Goal: Obtain resource: Download file/media

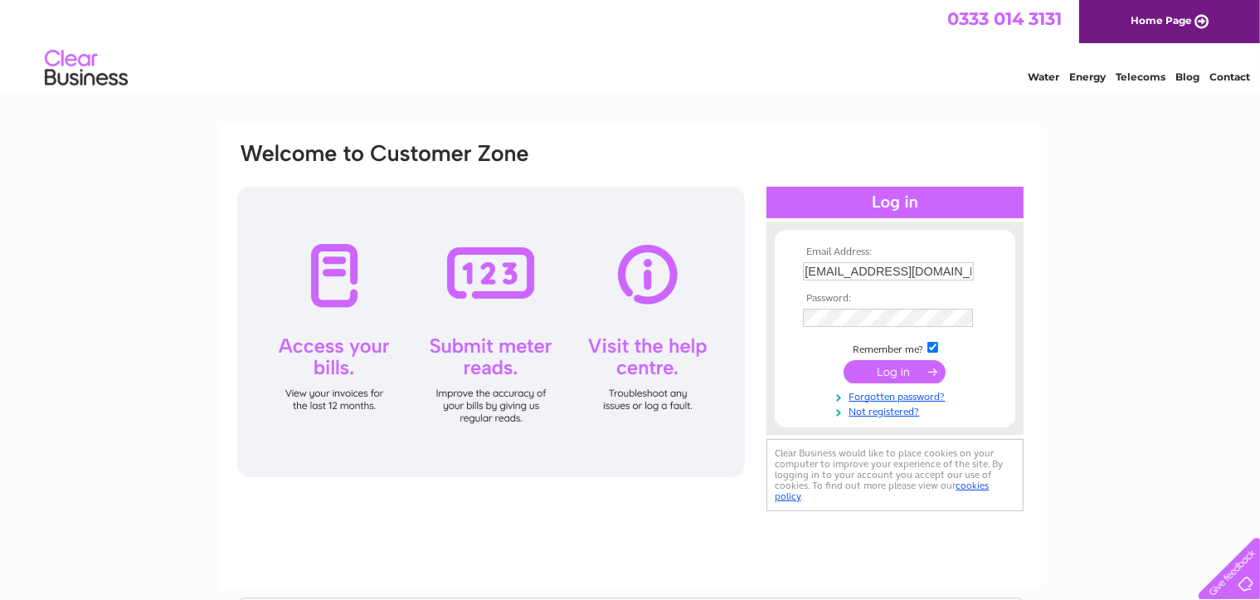
click at [882, 377] on input "submit" at bounding box center [895, 371] width 102 height 23
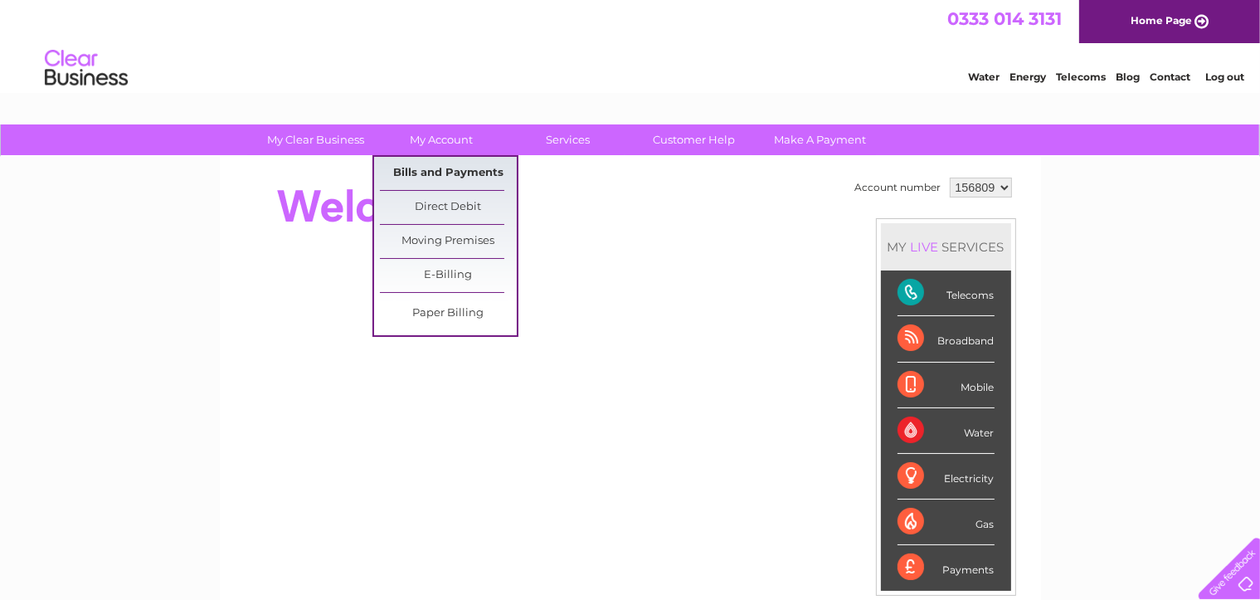
click at [431, 174] on link "Bills and Payments" at bounding box center [448, 173] width 137 height 33
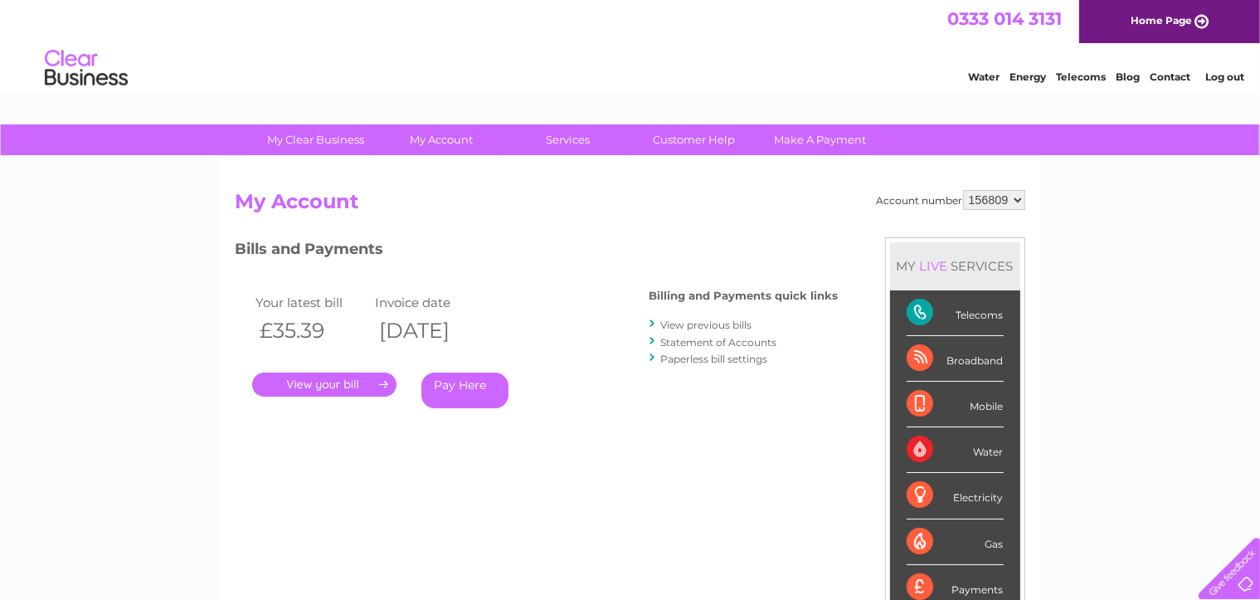
click at [363, 382] on link "." at bounding box center [324, 384] width 144 height 24
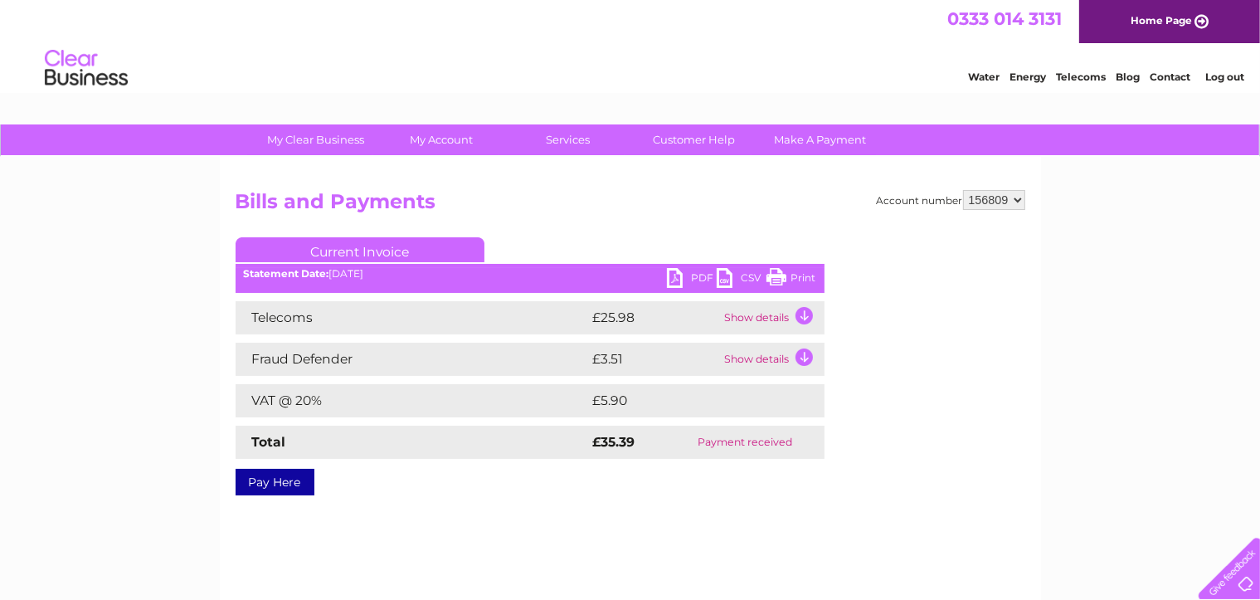
click at [674, 278] on link "PDF" at bounding box center [692, 280] width 50 height 24
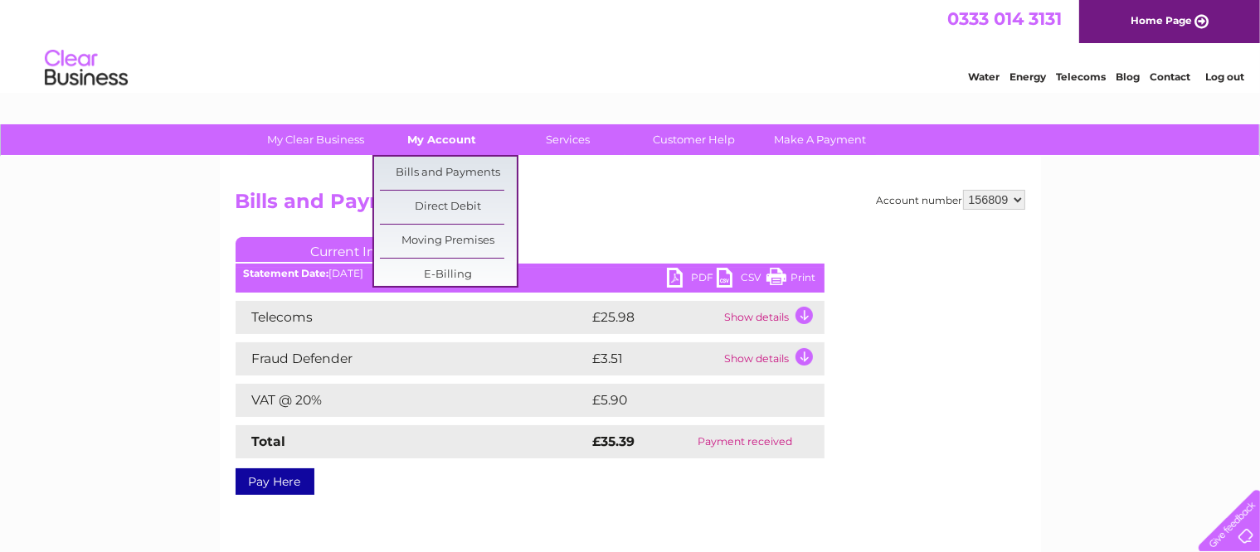
drag, startPoint x: 153, startPoint y: 550, endPoint x: 447, endPoint y: 141, distance: 503.4
click at [447, 141] on link "My Account" at bounding box center [441, 139] width 137 height 31
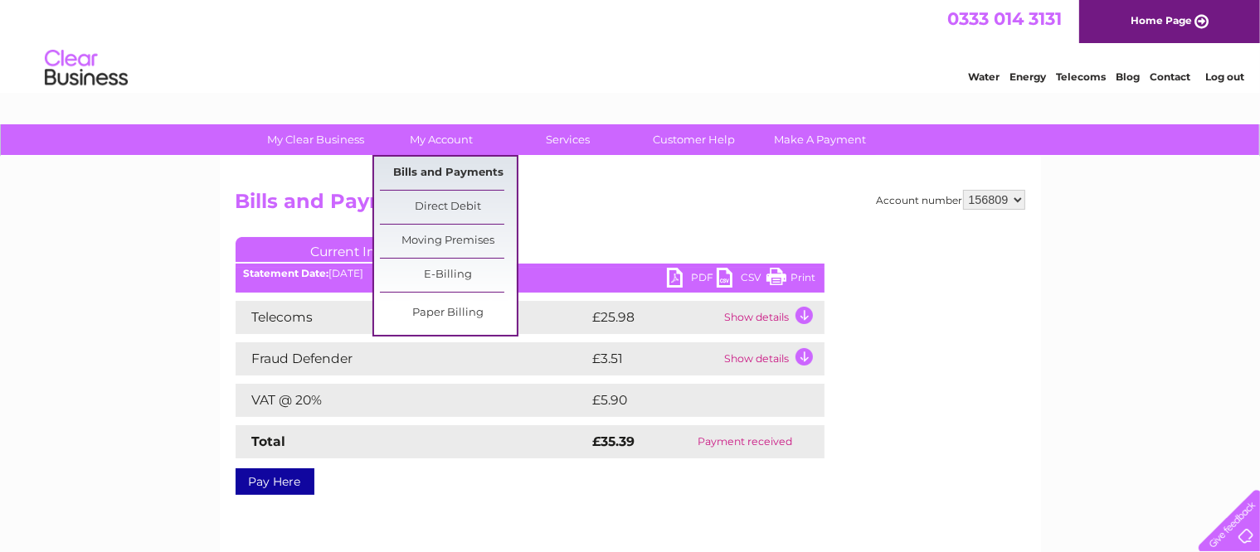
click at [440, 168] on link "Bills and Payments" at bounding box center [448, 173] width 137 height 33
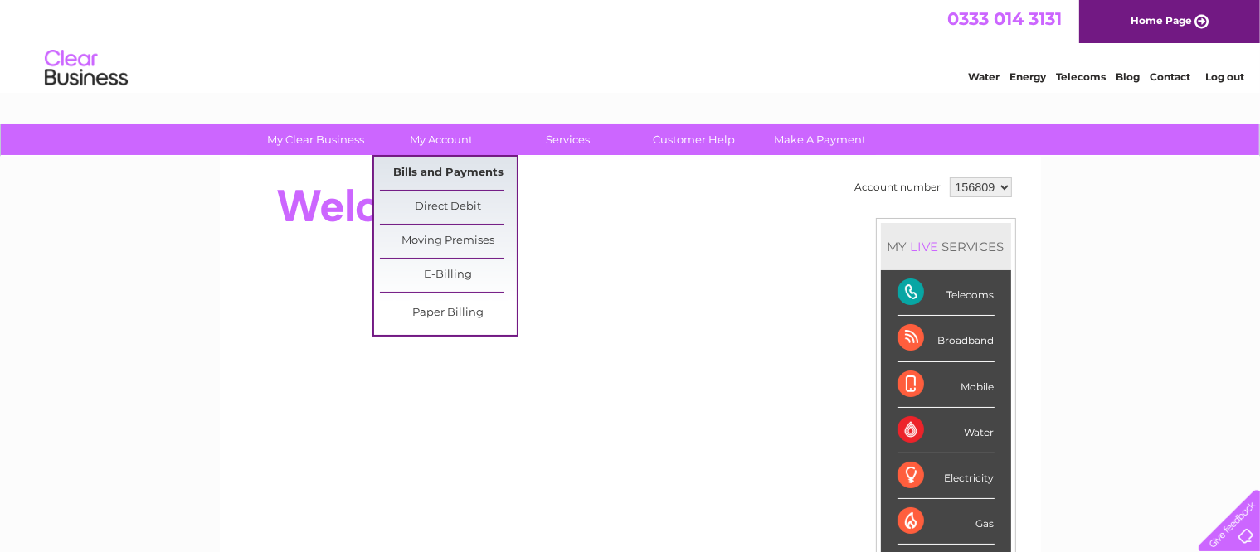
click at [441, 167] on link "Bills and Payments" at bounding box center [448, 173] width 137 height 33
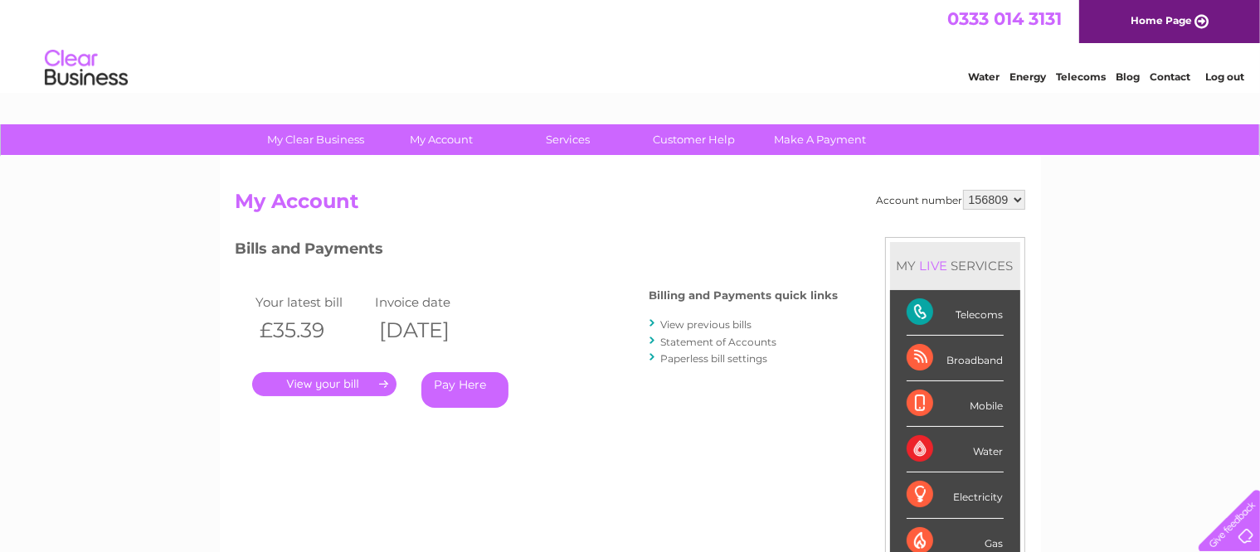
click at [331, 387] on link "." at bounding box center [324, 384] width 144 height 24
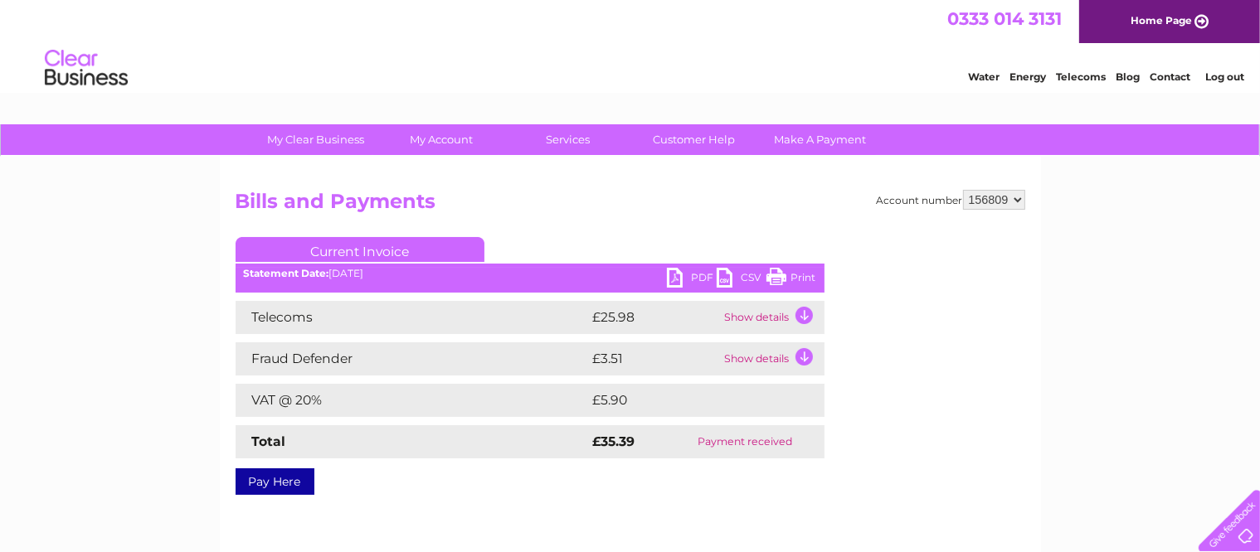
click at [677, 279] on link "PDF" at bounding box center [692, 280] width 50 height 24
click at [675, 279] on link "PDF" at bounding box center [692, 280] width 50 height 24
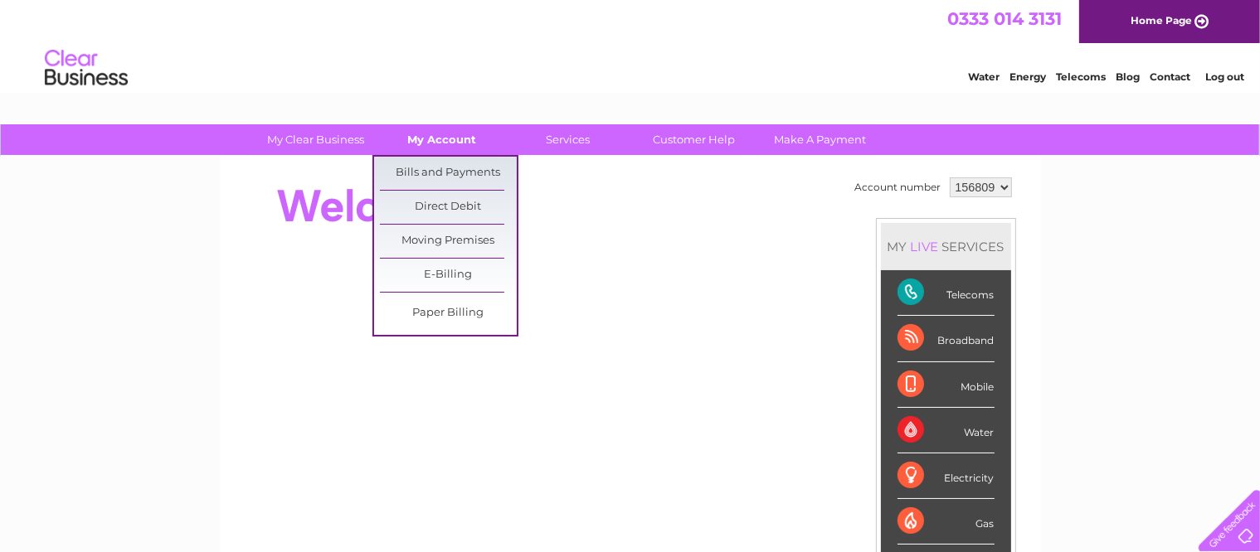
click at [463, 138] on link "My Account" at bounding box center [441, 139] width 137 height 31
click at [461, 168] on link "Bills and Payments" at bounding box center [448, 173] width 137 height 33
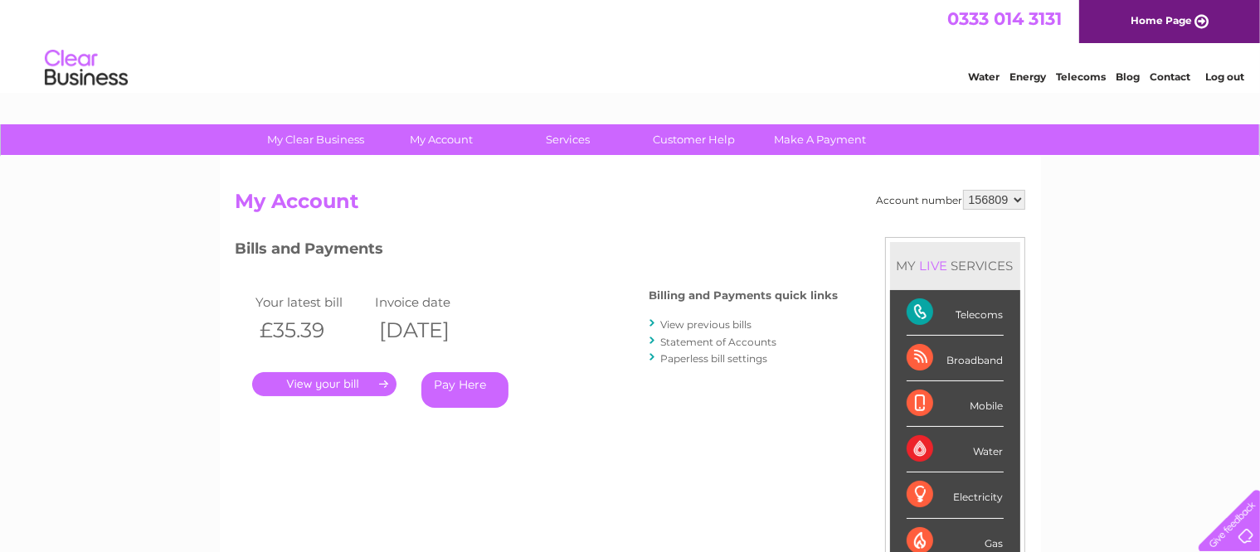
click at [358, 380] on link "." at bounding box center [324, 384] width 144 height 24
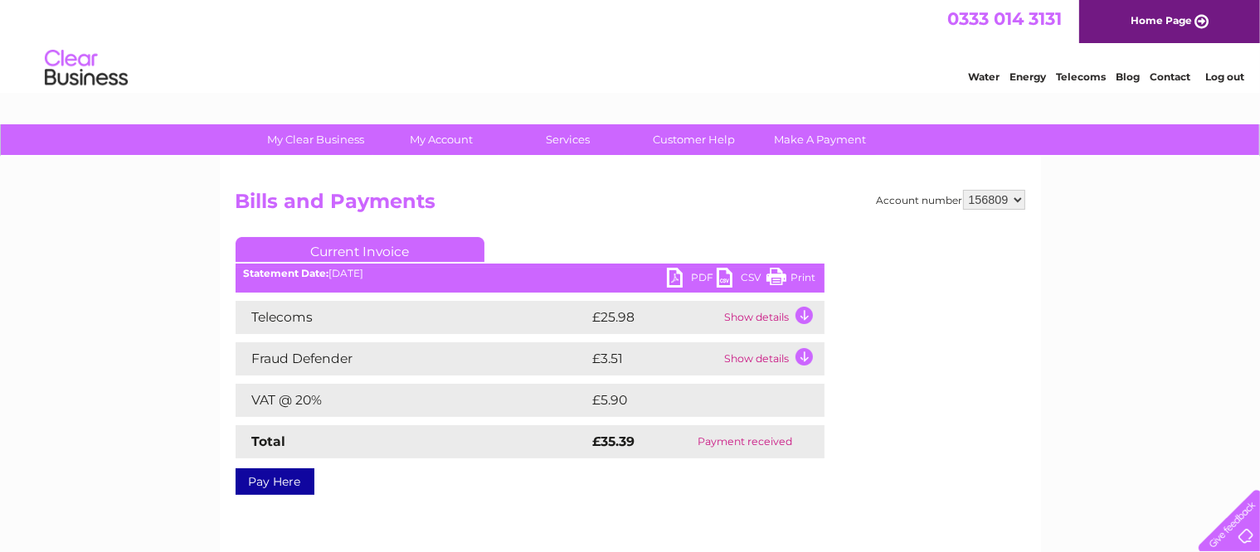
click at [677, 277] on link "PDF" at bounding box center [692, 280] width 50 height 24
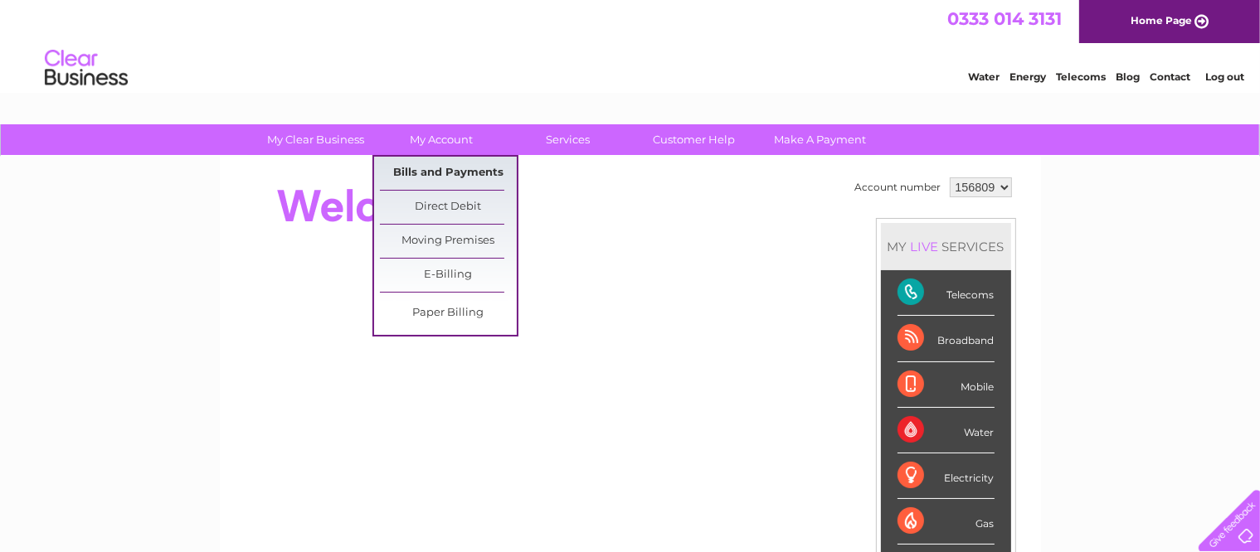
click at [421, 167] on link "Bills and Payments" at bounding box center [448, 173] width 137 height 33
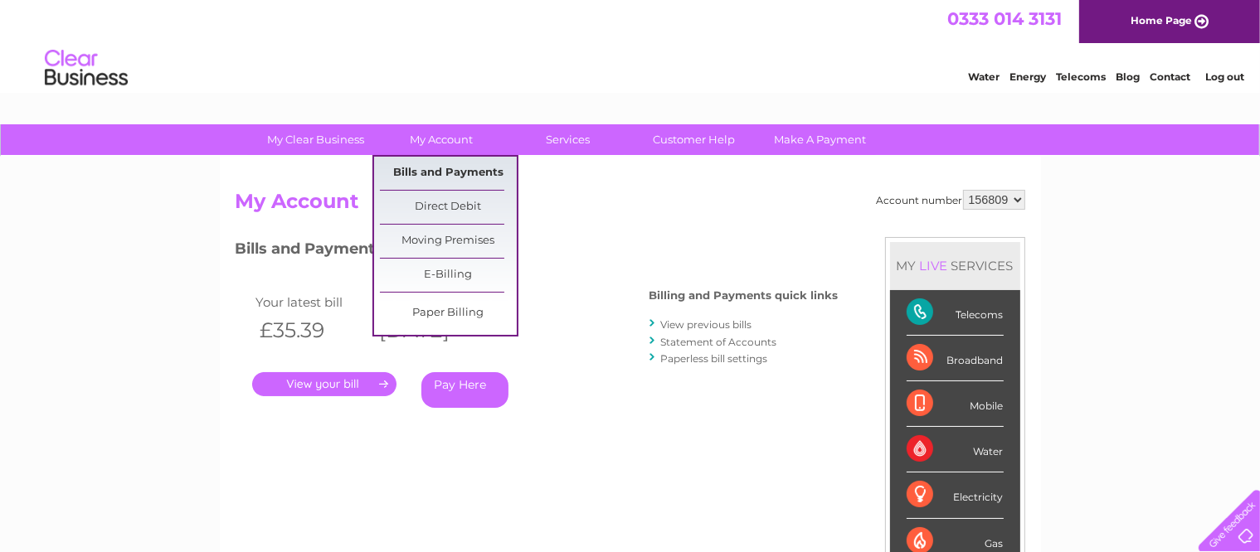
click at [449, 171] on link "Bills and Payments" at bounding box center [448, 173] width 137 height 33
click at [443, 168] on link "Bills and Payments" at bounding box center [448, 173] width 137 height 33
